Goal: Task Accomplishment & Management: Manage account settings

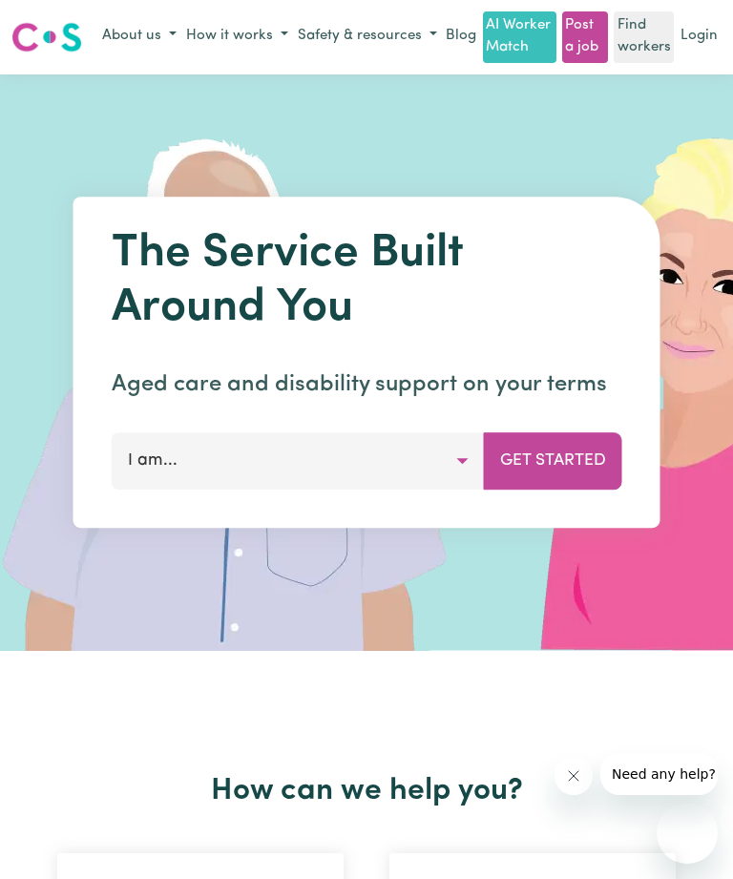
click at [702, 31] on link "Login" at bounding box center [699, 37] width 45 height 30
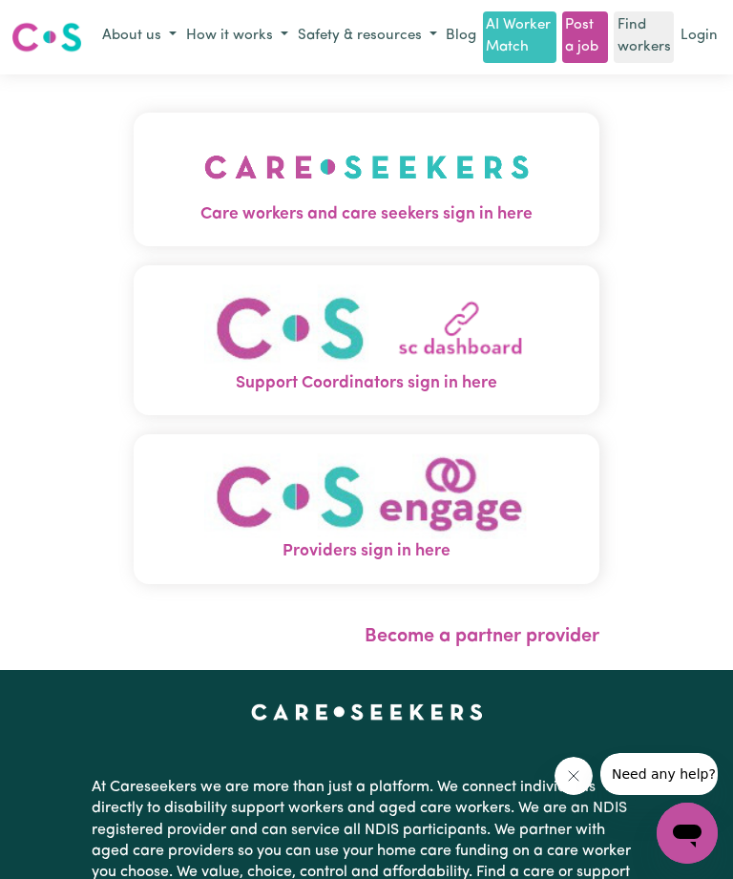
click at [436, 187] on img "Care workers and care seekers sign in here" at bounding box center [367, 167] width 326 height 71
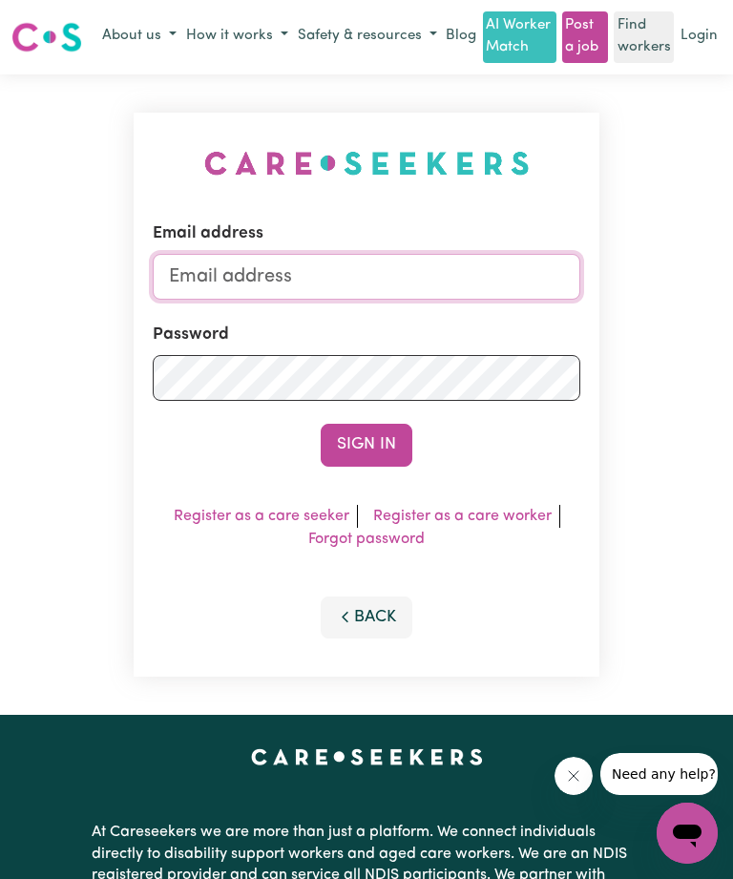
click at [374, 272] on input "Email address" at bounding box center [367, 277] width 428 height 46
type input "[EMAIL_ADDRESS][DOMAIN_NAME]"
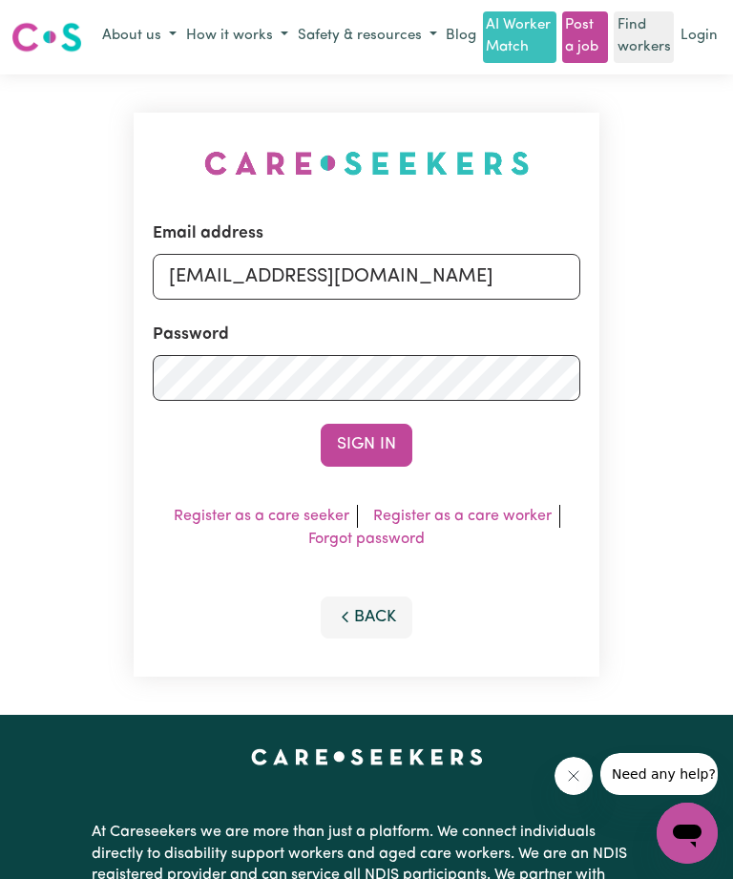
click at [372, 438] on button "Sign In" at bounding box center [367, 445] width 92 height 42
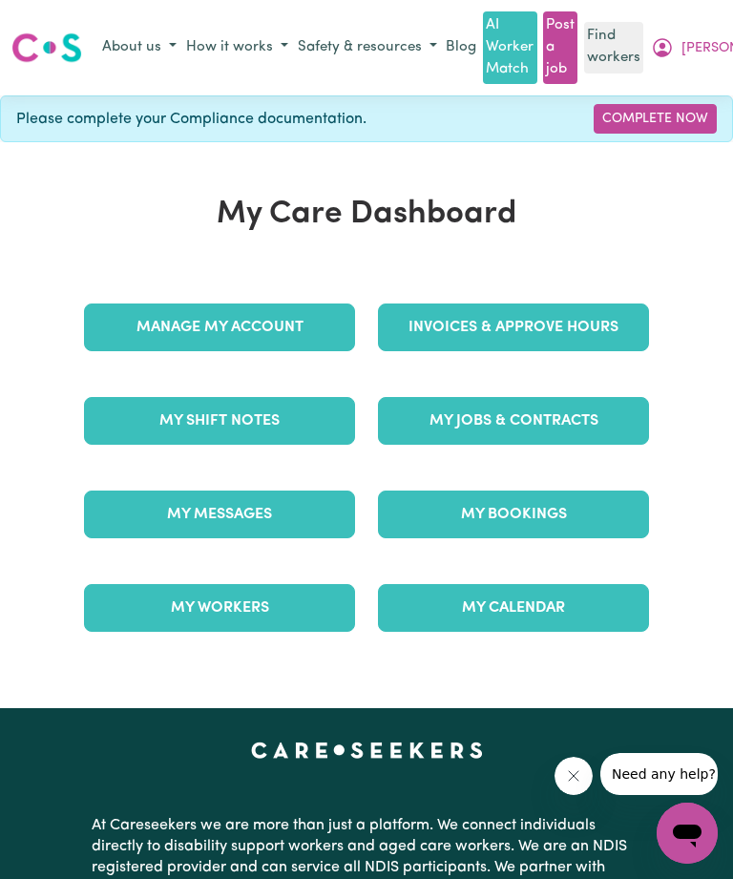
click at [580, 313] on link "Invoices & Approve Hours" at bounding box center [513, 328] width 271 height 48
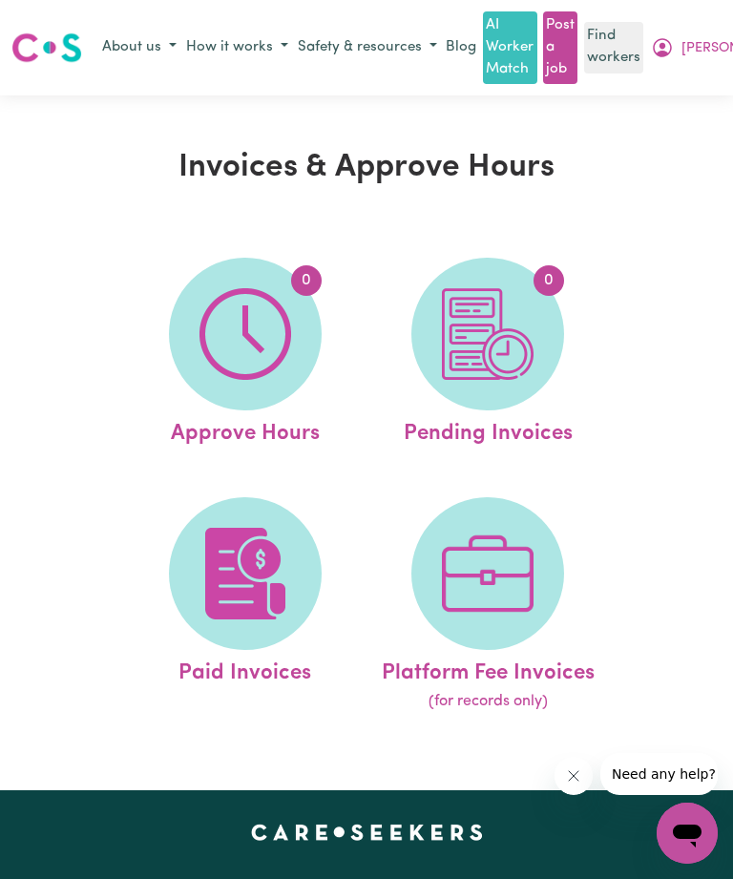
click at [531, 305] on img at bounding box center [488, 334] width 92 height 92
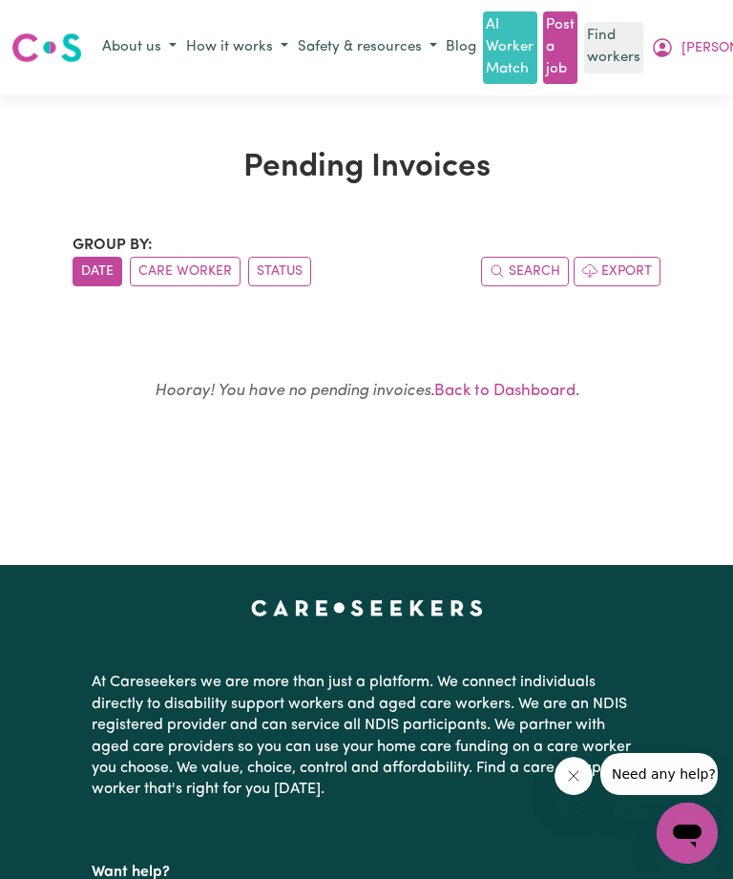
click at [170, 258] on button "Care Worker" at bounding box center [185, 272] width 111 height 30
click at [100, 260] on button "Date" at bounding box center [98, 272] width 50 height 30
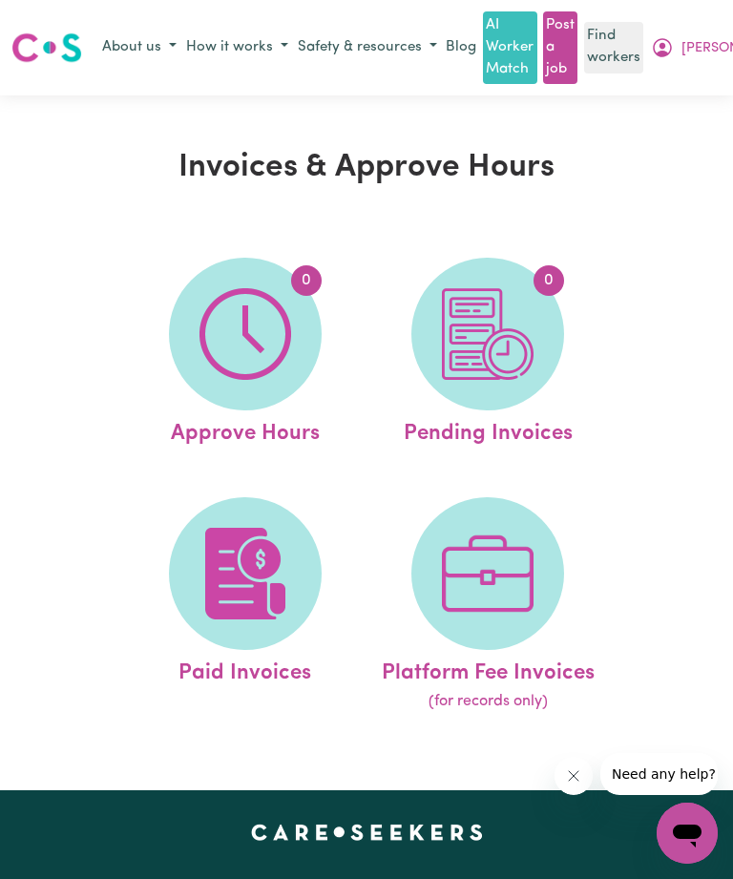
click at [265, 586] on img at bounding box center [246, 574] width 92 height 92
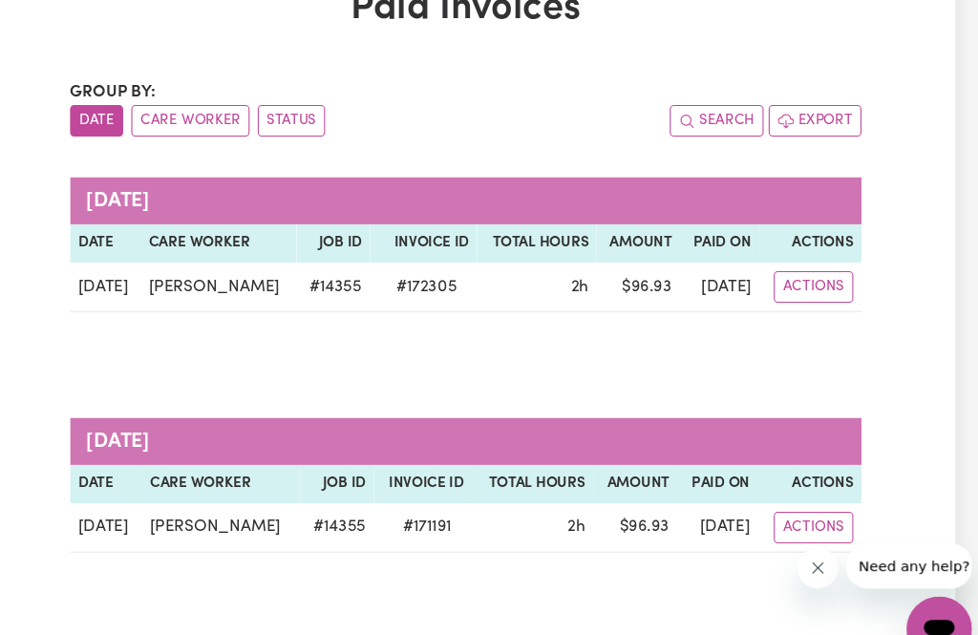
scroll to position [97, 0]
